Goal: Communication & Community: Share content

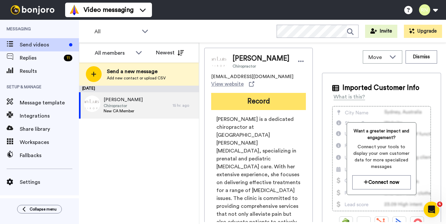
click at [255, 98] on button "Record" at bounding box center [258, 101] width 95 height 17
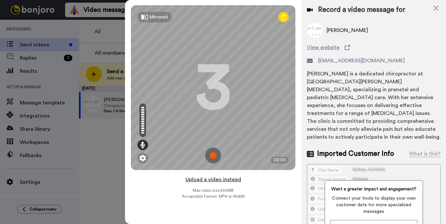
click at [209, 178] on button "Upload a video instead" at bounding box center [214, 179] width 60 height 9
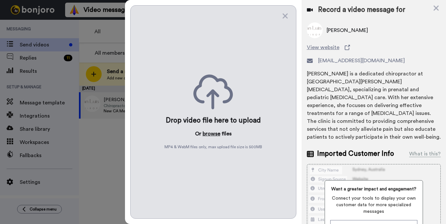
click at [210, 134] on button "browse" at bounding box center [212, 134] width 18 height 8
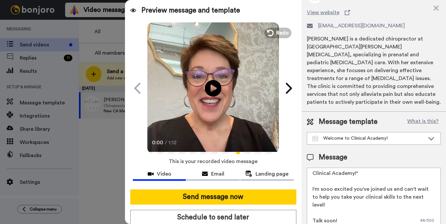
scroll to position [33, 0]
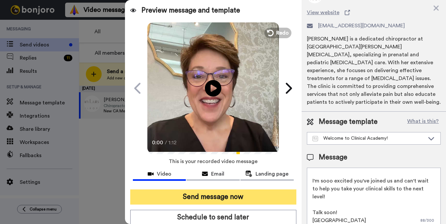
click at [225, 194] on button "Send message now" at bounding box center [213, 196] width 166 height 15
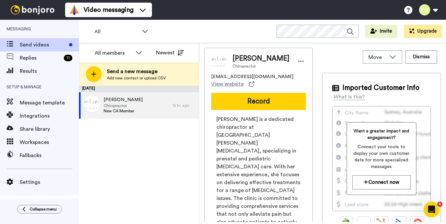
scroll to position [0, 0]
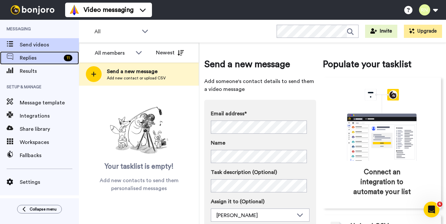
click at [46, 58] on span "Replies" at bounding box center [40, 58] width 41 height 8
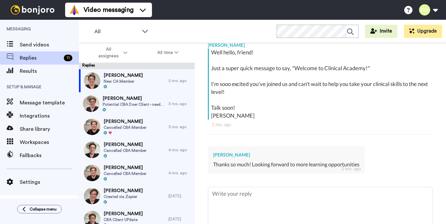
scroll to position [148, 0]
